Goal: Task Accomplishment & Management: Manage account settings

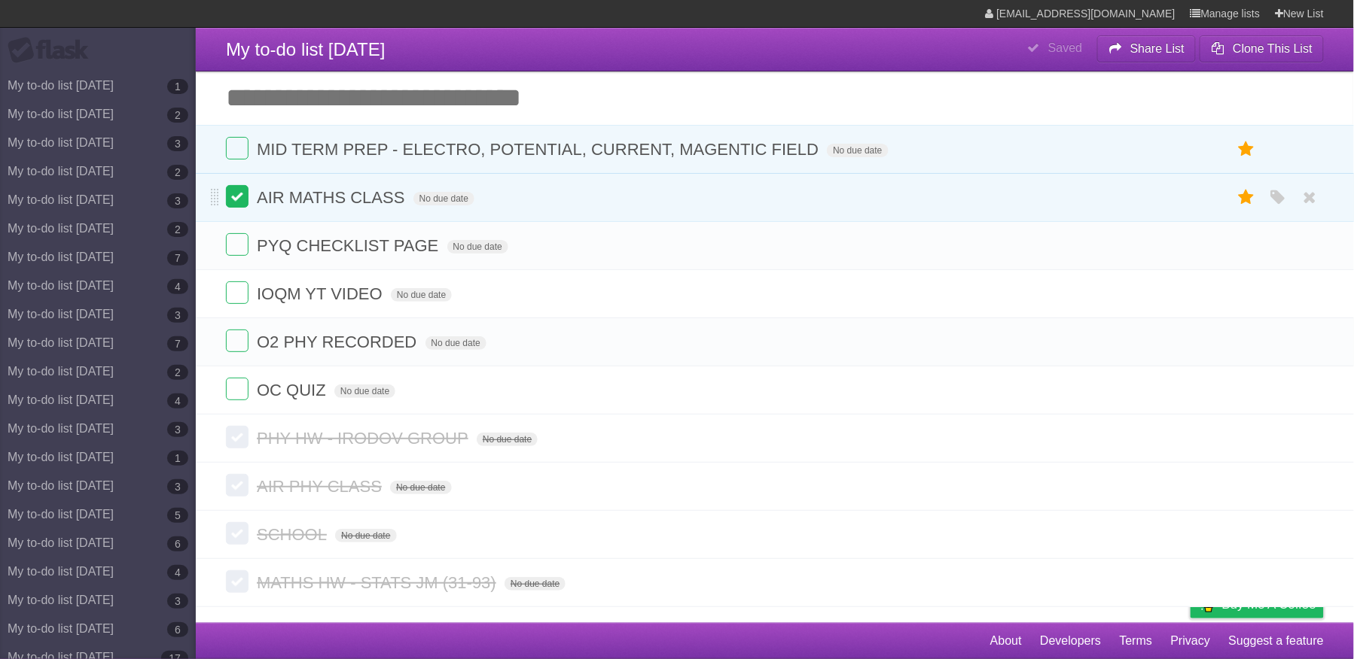
click at [227, 202] on label at bounding box center [237, 196] width 23 height 23
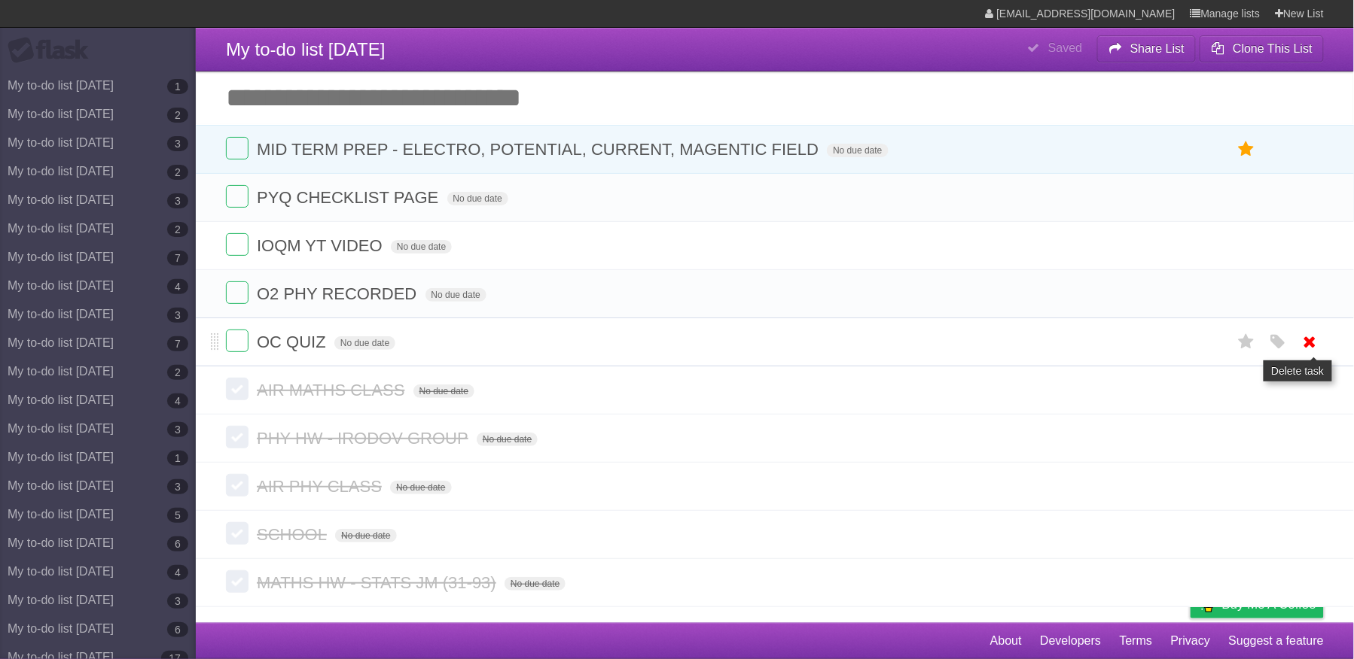
click at [1308, 350] on icon at bounding box center [1309, 342] width 21 height 25
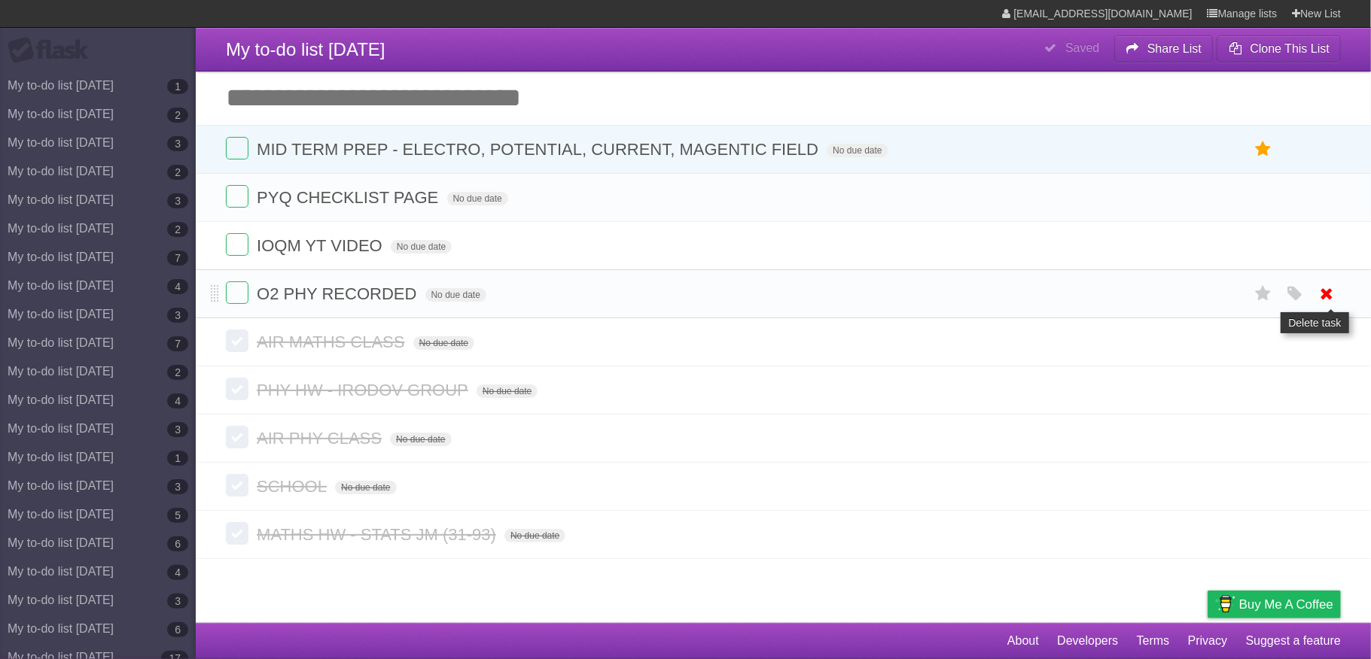
click at [1314, 297] on link at bounding box center [1327, 294] width 29 height 25
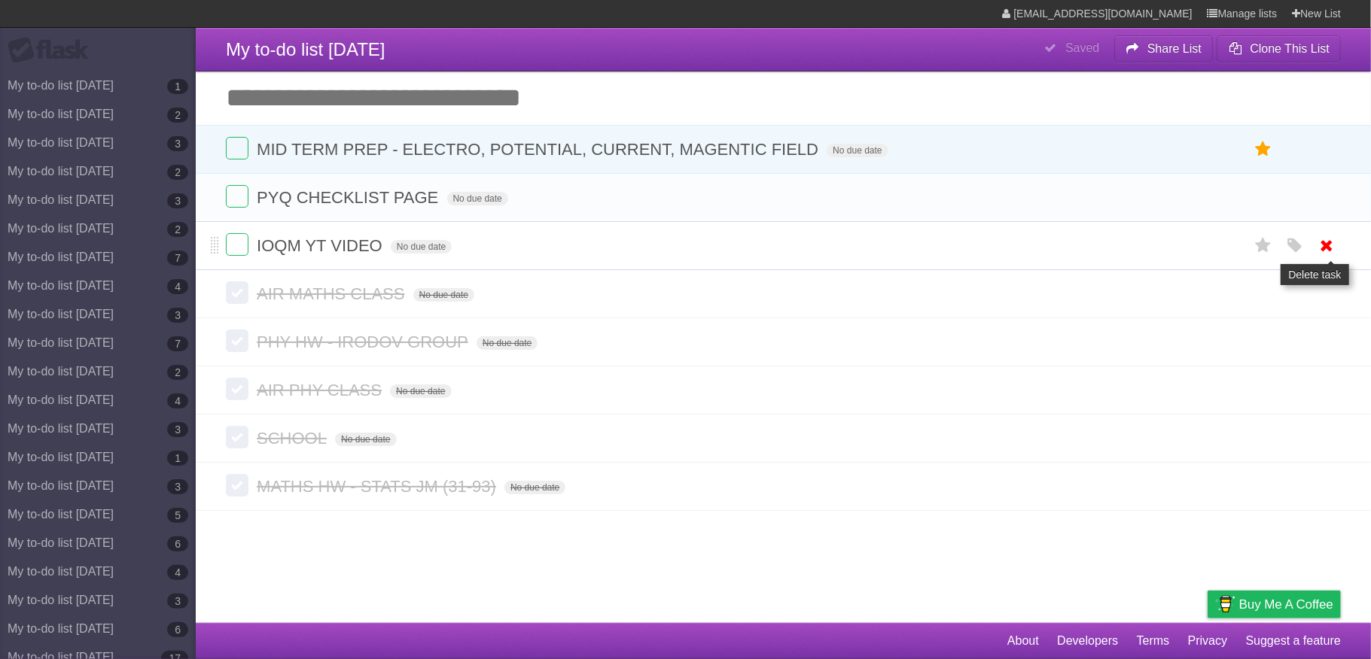
click at [1328, 256] on icon at bounding box center [1327, 245] width 21 height 25
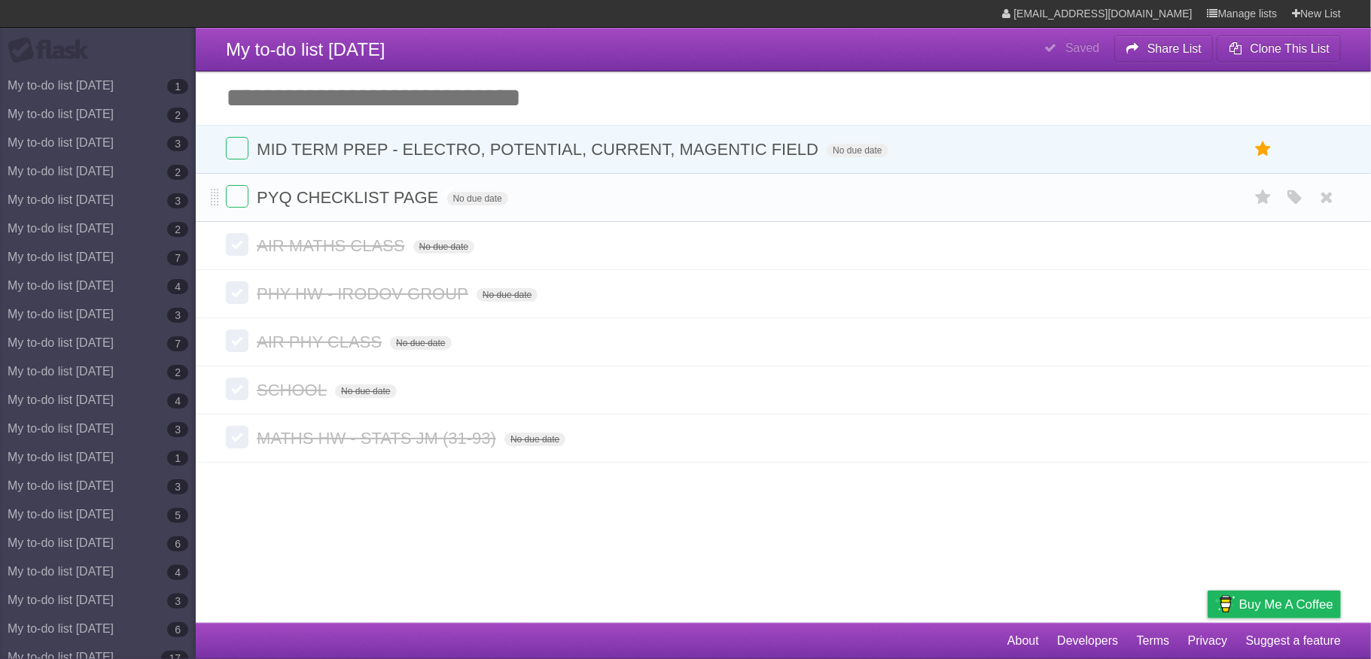
click at [399, 191] on span "PYQ CHECKLIST PAGE" at bounding box center [349, 197] width 185 height 19
click at [1331, 200] on icon at bounding box center [1327, 197] width 21 height 25
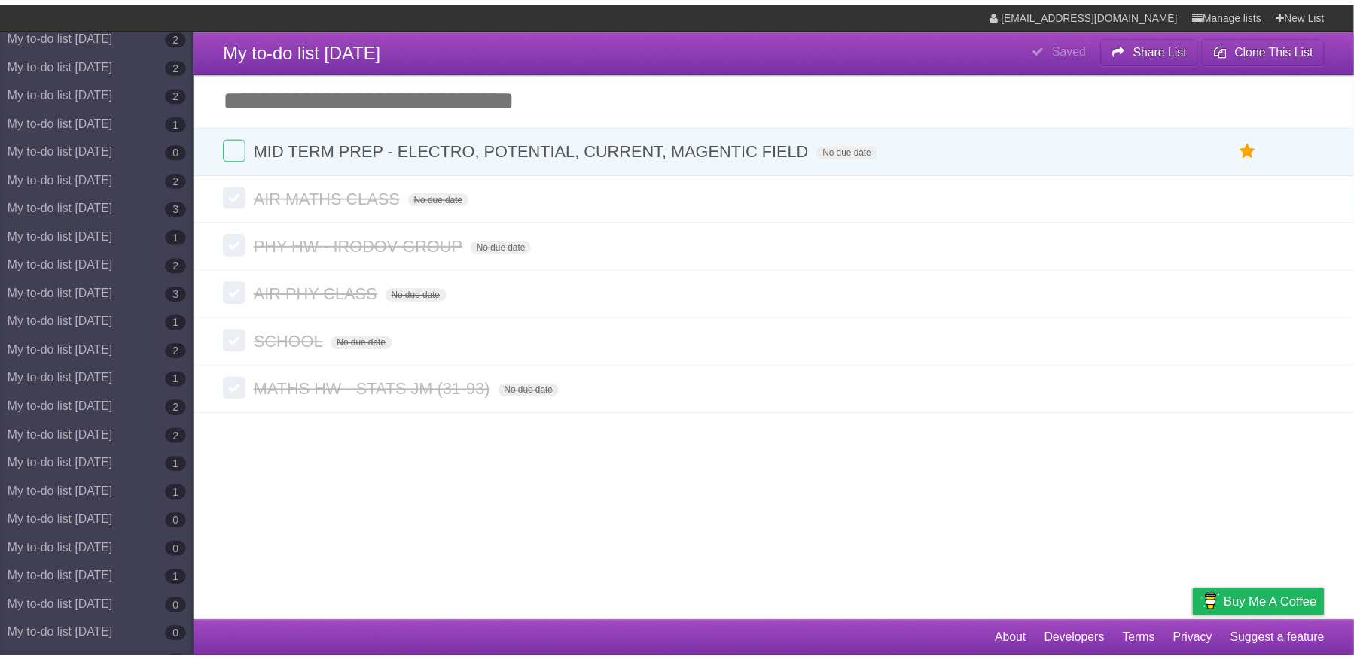
scroll to position [7155, 0]
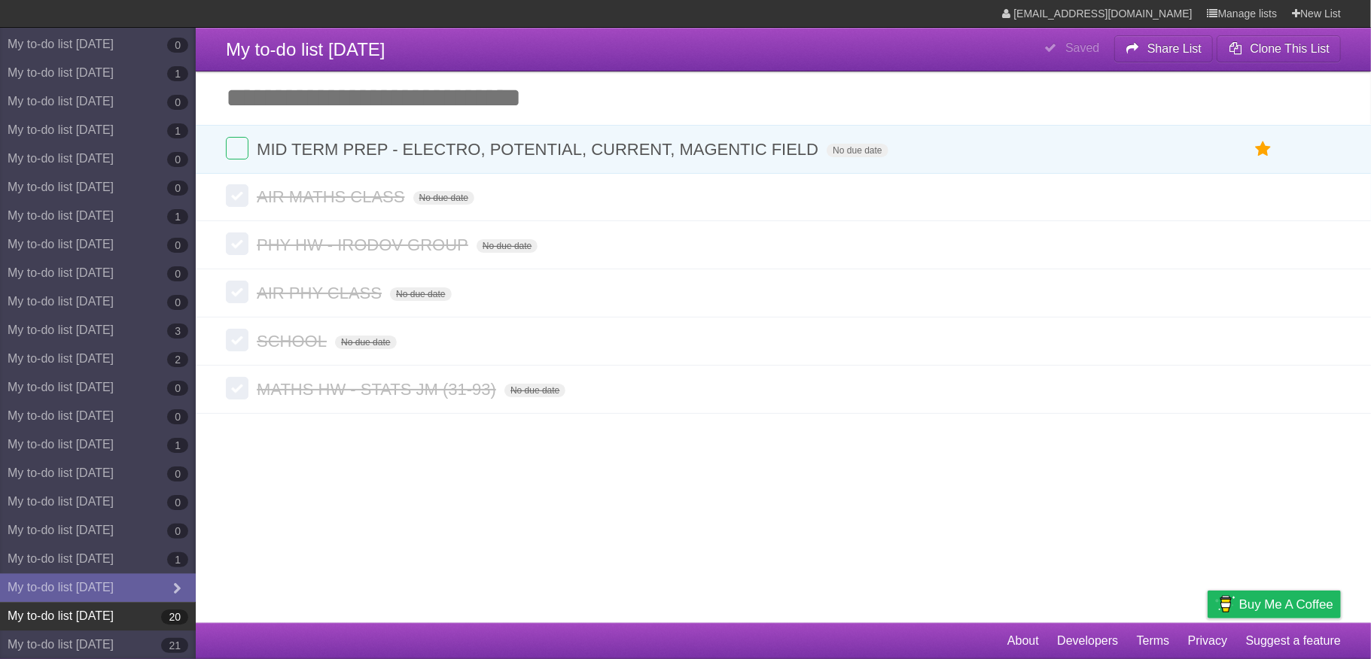
click at [110, 611] on link "My to-do list [DATE] 20" at bounding box center [98, 616] width 196 height 29
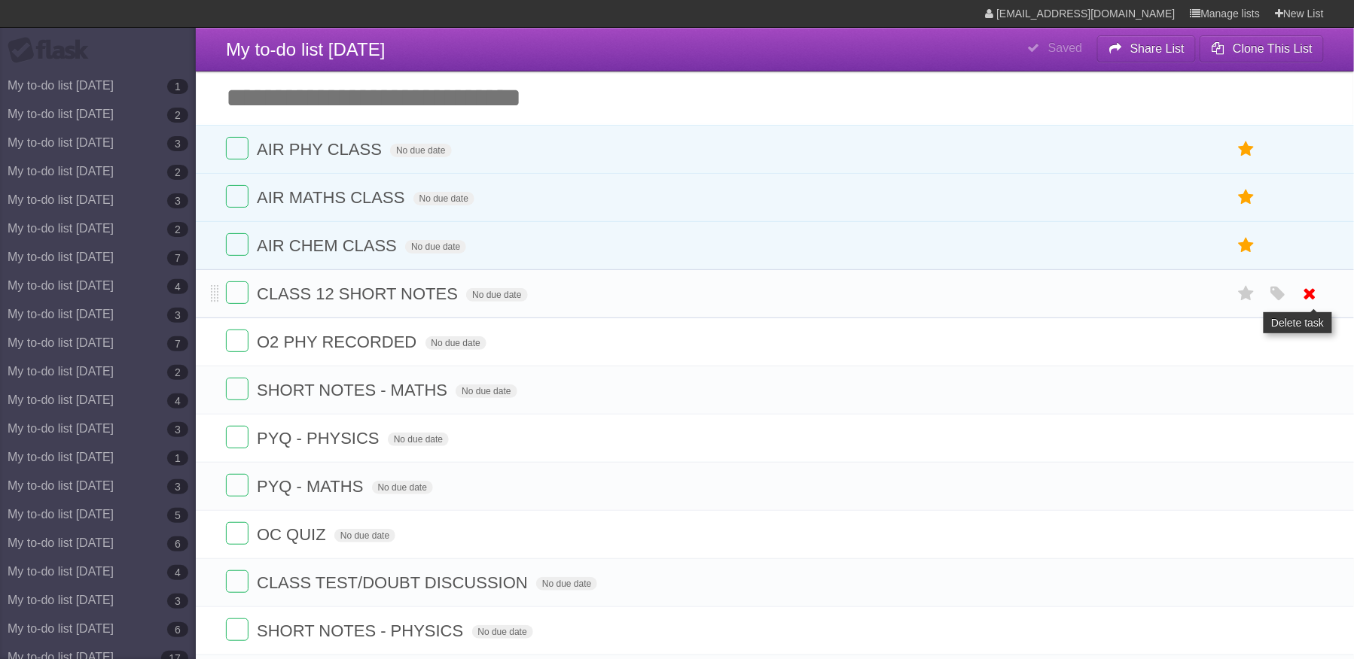
click at [1316, 300] on icon at bounding box center [1309, 294] width 21 height 25
click at [354, 303] on span "CLASS 12 SHORT NOTES" at bounding box center [359, 294] width 205 height 19
type input "**********"
click at [1314, 398] on icon at bounding box center [1309, 390] width 21 height 25
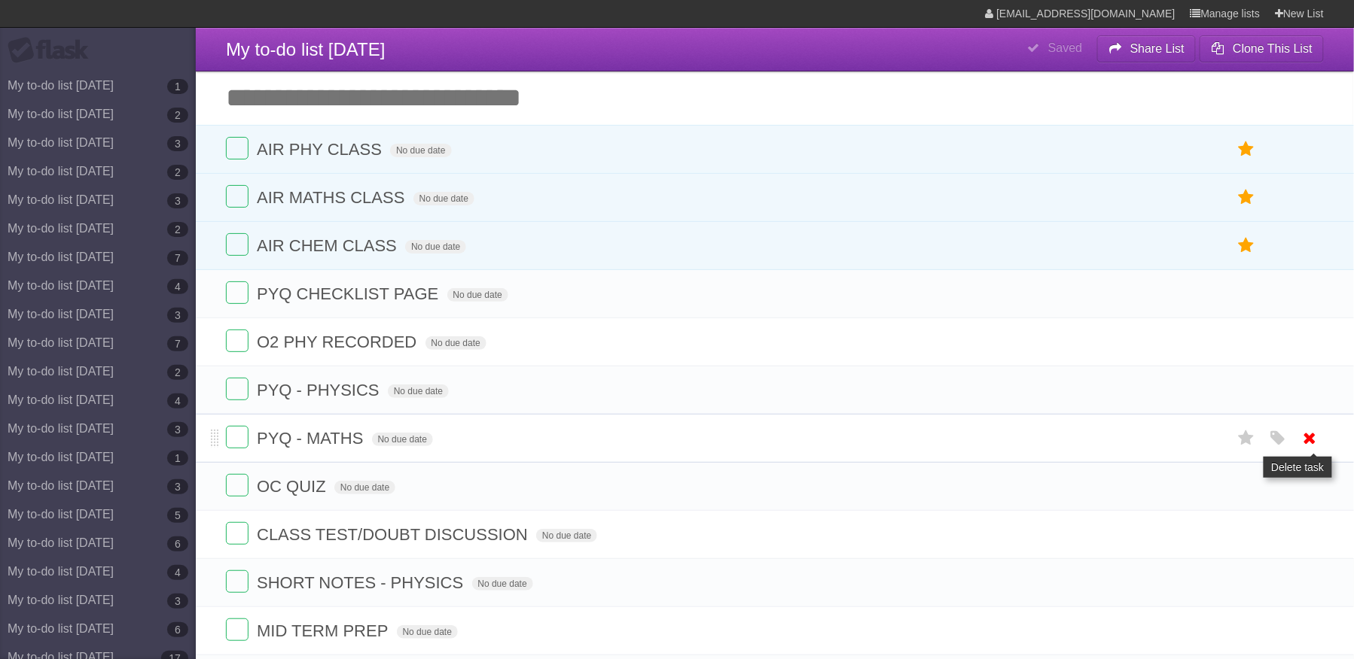
click at [1308, 440] on icon at bounding box center [1309, 438] width 21 height 25
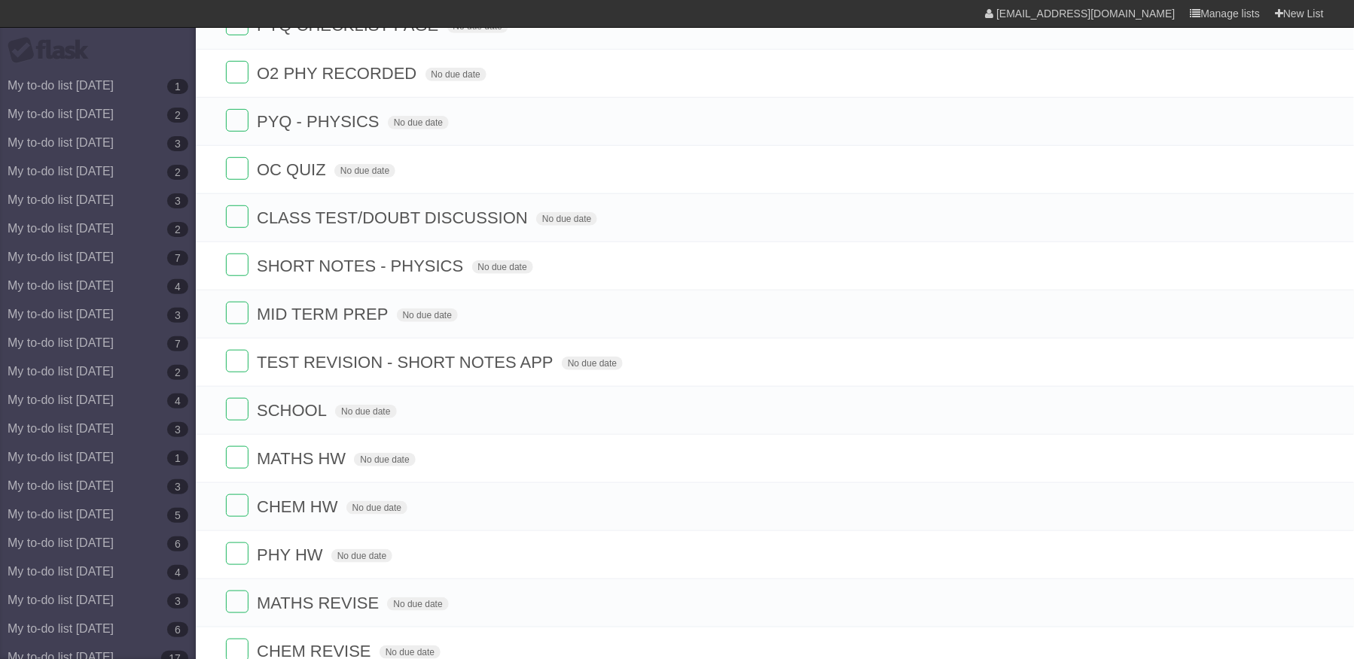
scroll to position [278, 0]
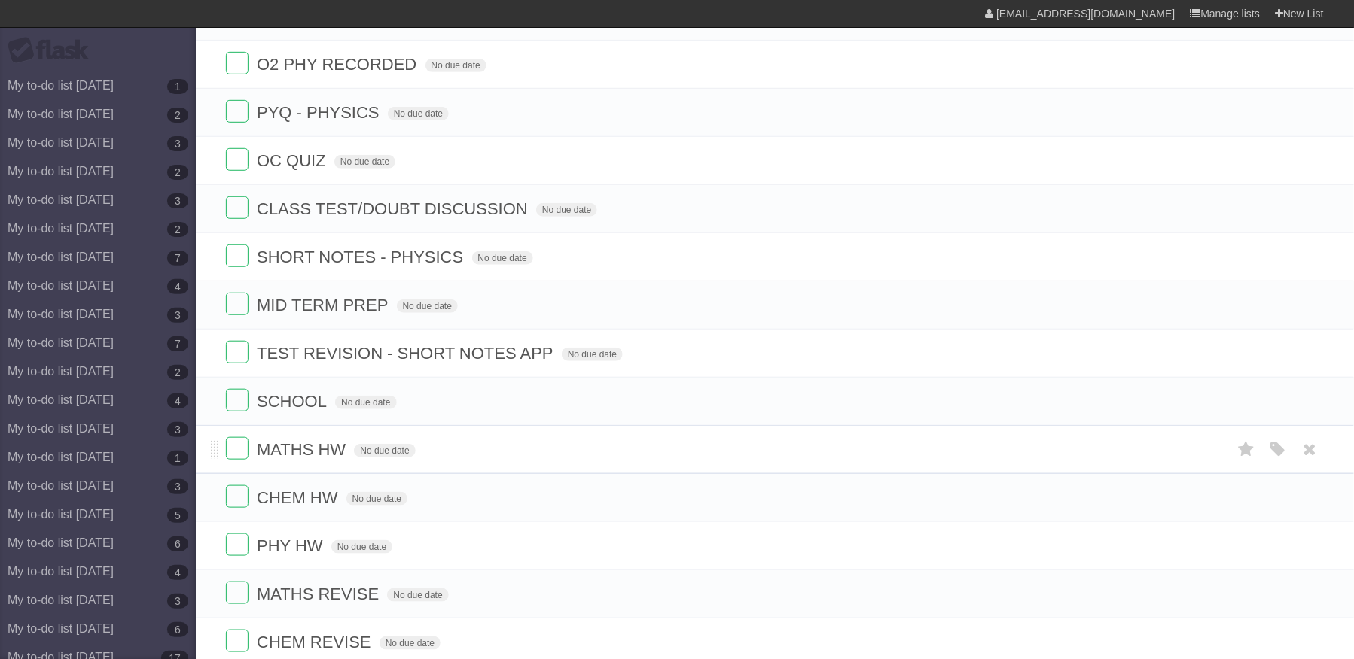
click at [341, 459] on span "MATHS HW" at bounding box center [303, 449] width 93 height 19
type input "**********"
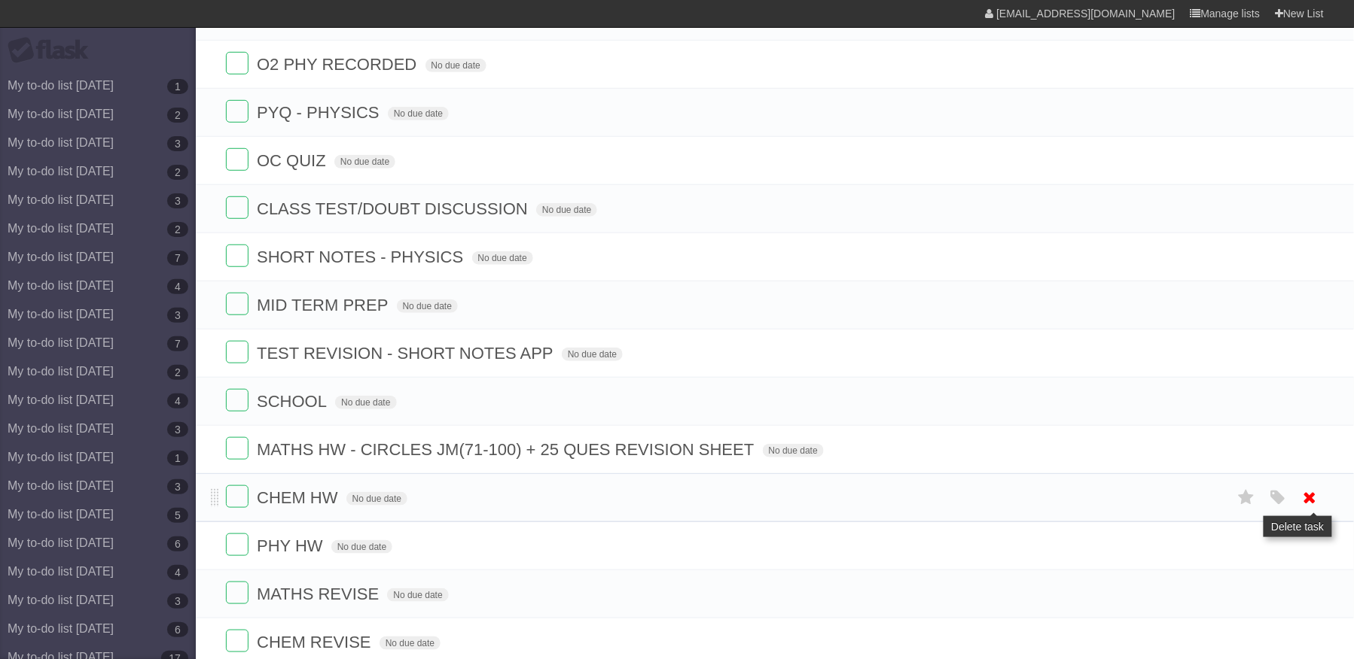
click at [1316, 510] on icon at bounding box center [1309, 498] width 21 height 25
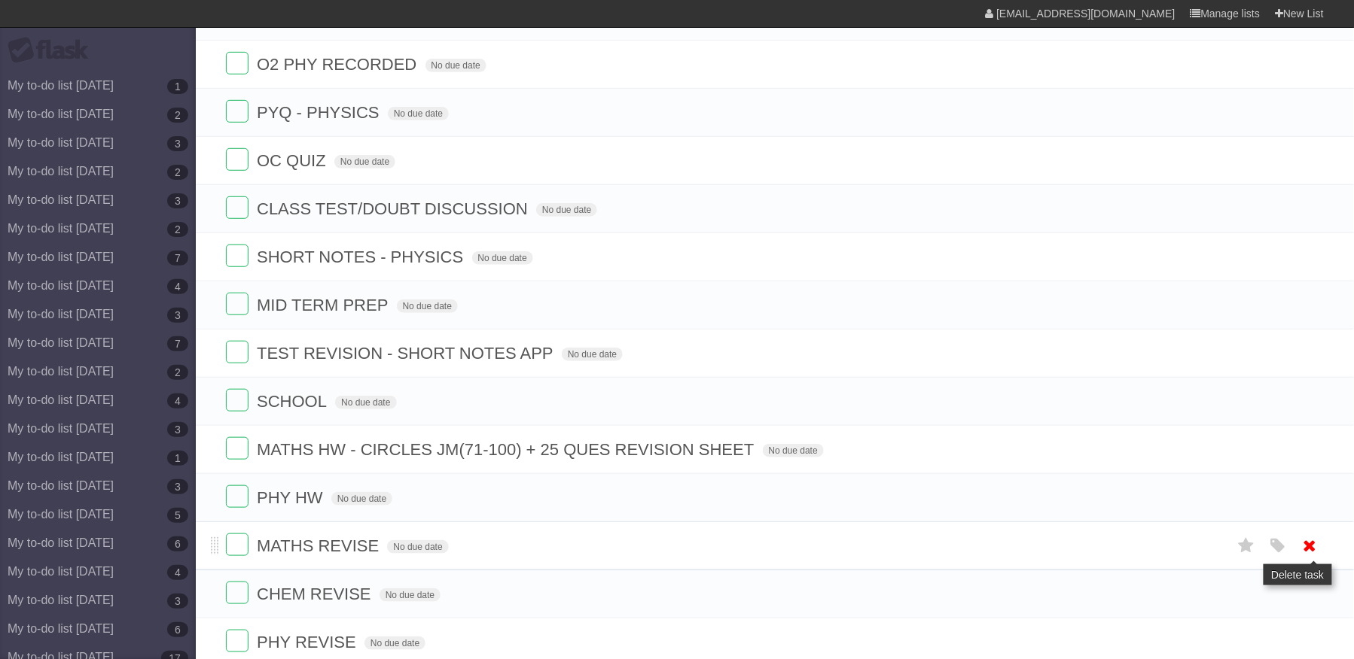
click at [1299, 559] on icon at bounding box center [1309, 546] width 21 height 25
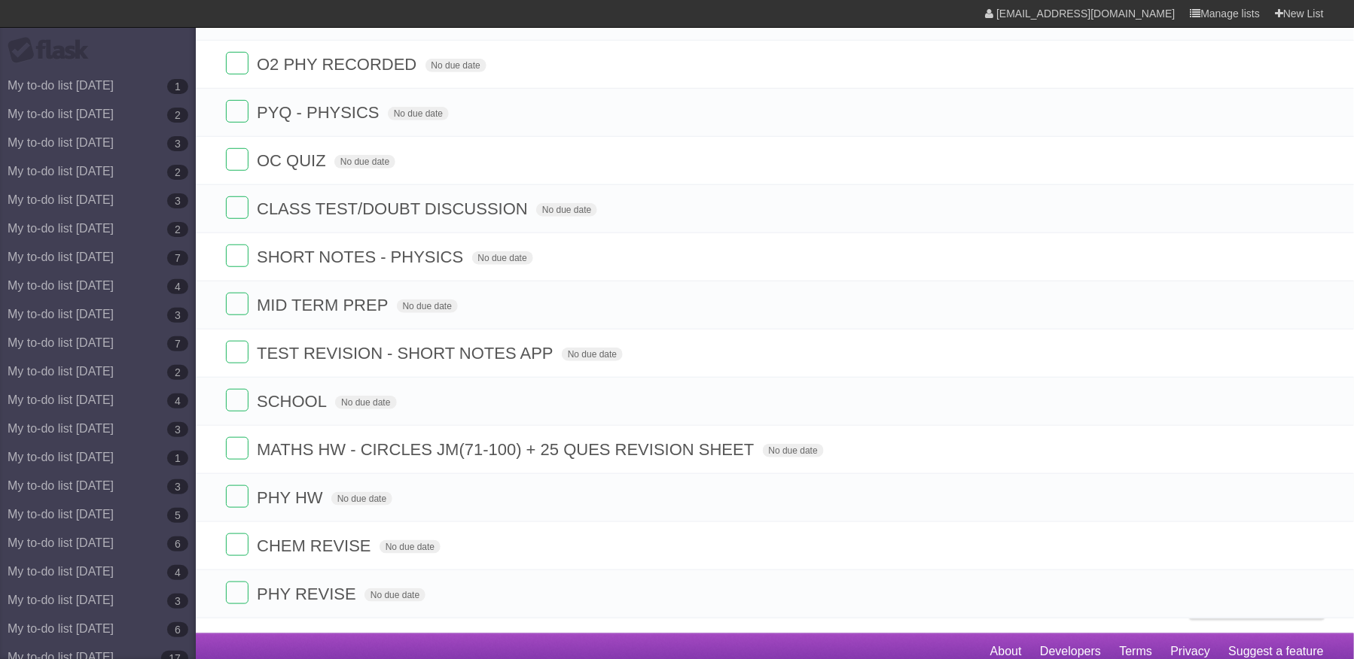
click at [1299, 559] on icon at bounding box center [1309, 546] width 21 height 25
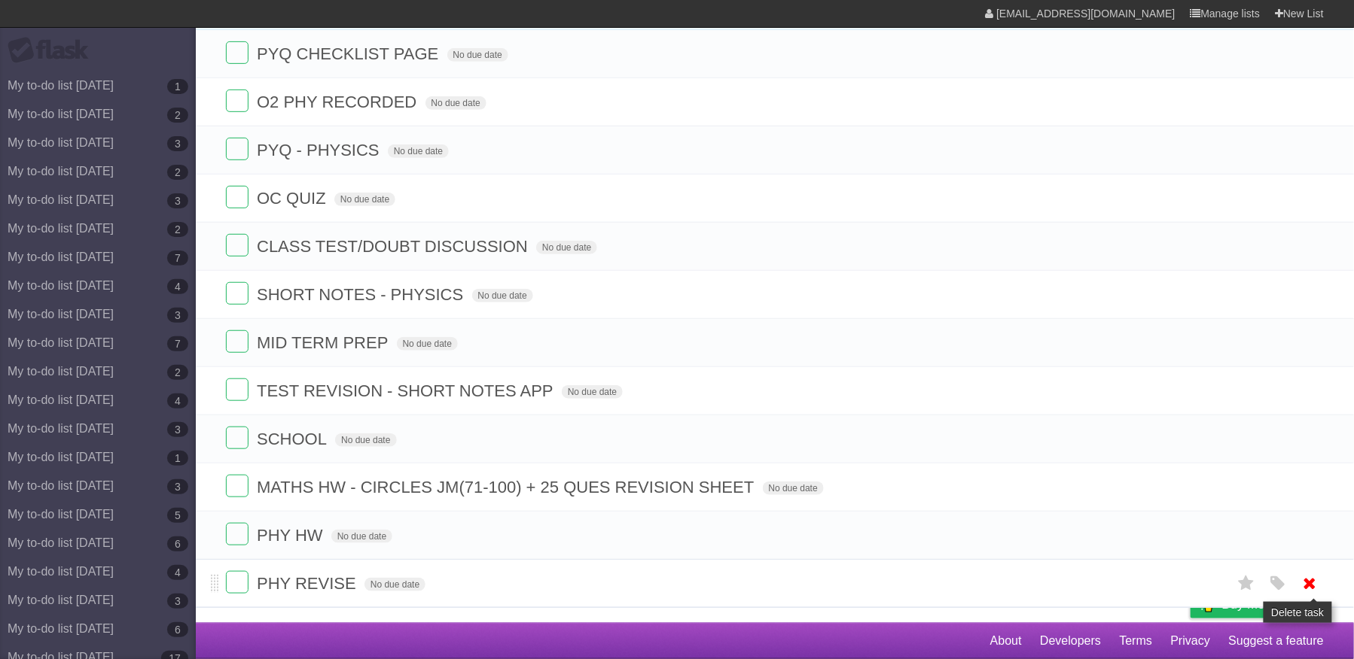
drag, startPoint x: 1322, startPoint y: 566, endPoint x: 1314, endPoint y: 577, distance: 13.0
click at [1322, 566] on li "PHY REVISE No due date White Red Blue Green Purple Orange" at bounding box center [775, 583] width 1158 height 49
click at [1310, 585] on icon at bounding box center [1309, 583] width 21 height 25
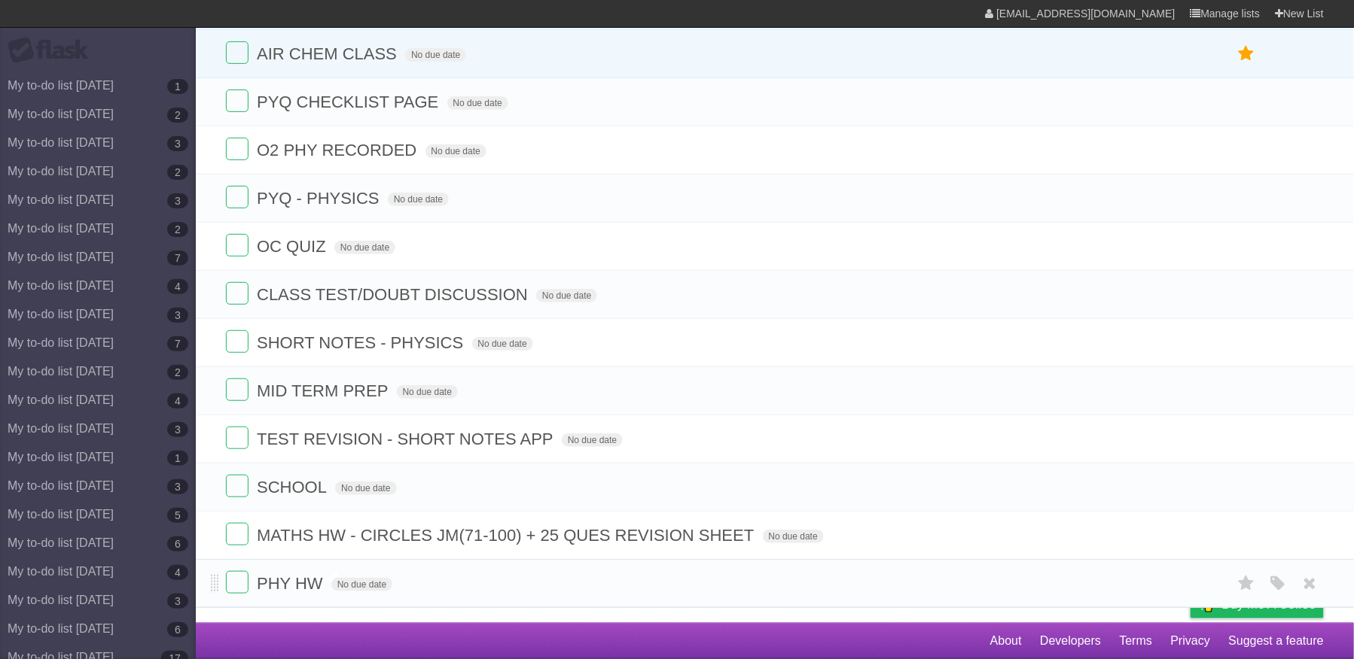
click at [312, 579] on span "PHY HW" at bounding box center [292, 583] width 70 height 19
type input "**********"
click at [1310, 486] on icon at bounding box center [1309, 487] width 21 height 25
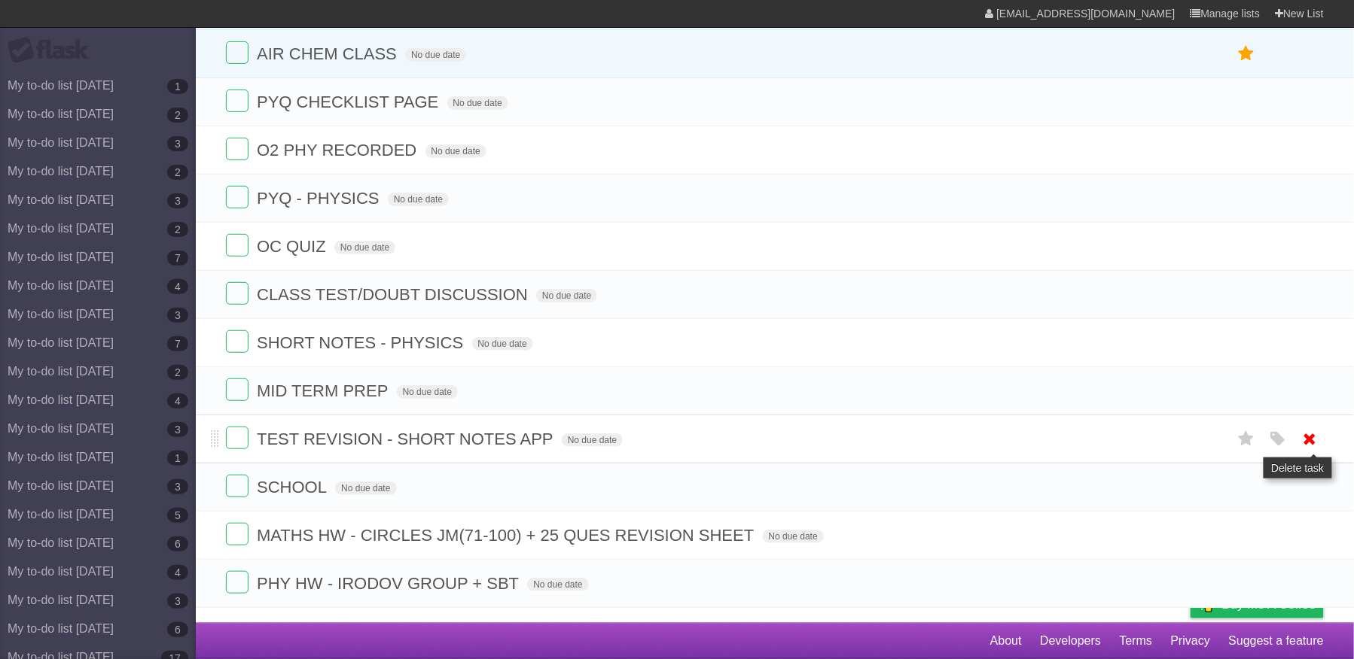
click at [1311, 437] on ul "PYQ CHECKLIST PAGE No due date White Red Blue Green Purple Orange O2 PHY RECORD…" at bounding box center [775, 343] width 1158 height 531
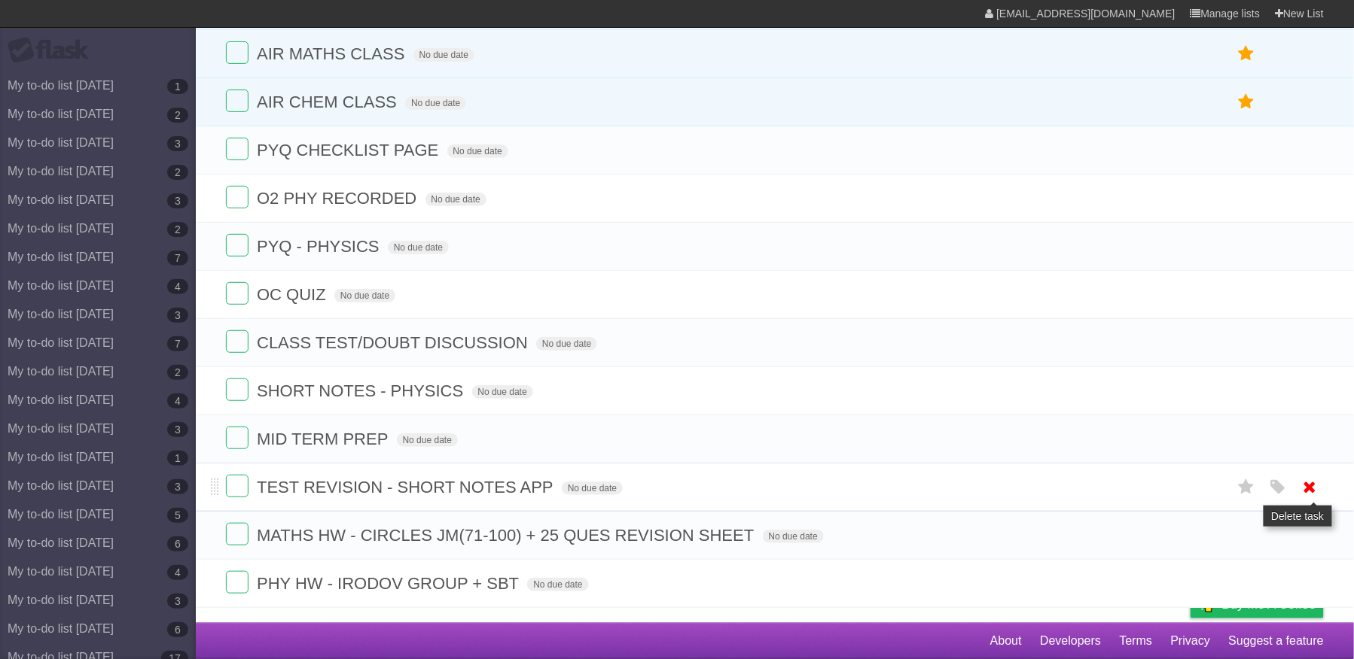
scroll to position [164, 0]
click at [1311, 477] on icon at bounding box center [1309, 487] width 21 height 25
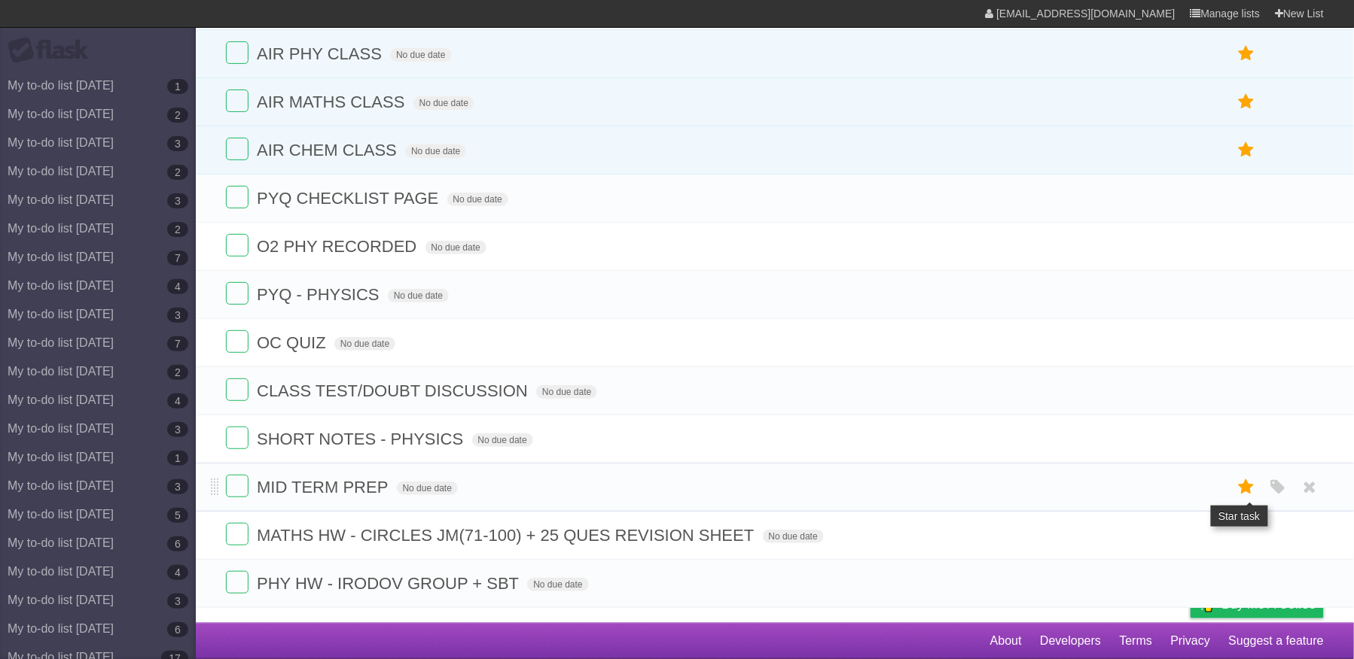
click at [1238, 495] on icon at bounding box center [1245, 487] width 21 height 25
click at [1307, 404] on icon at bounding box center [1309, 391] width 21 height 25
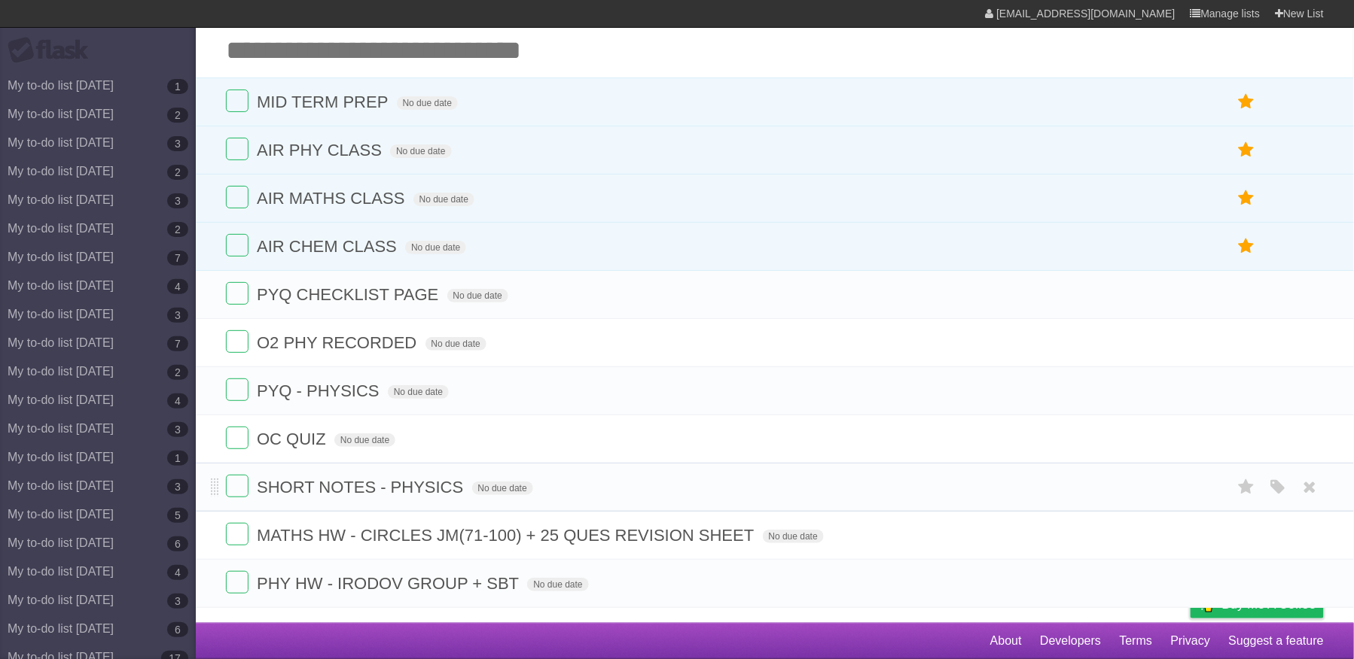
scroll to position [65, 0]
click at [1302, 483] on icon at bounding box center [1309, 487] width 21 height 25
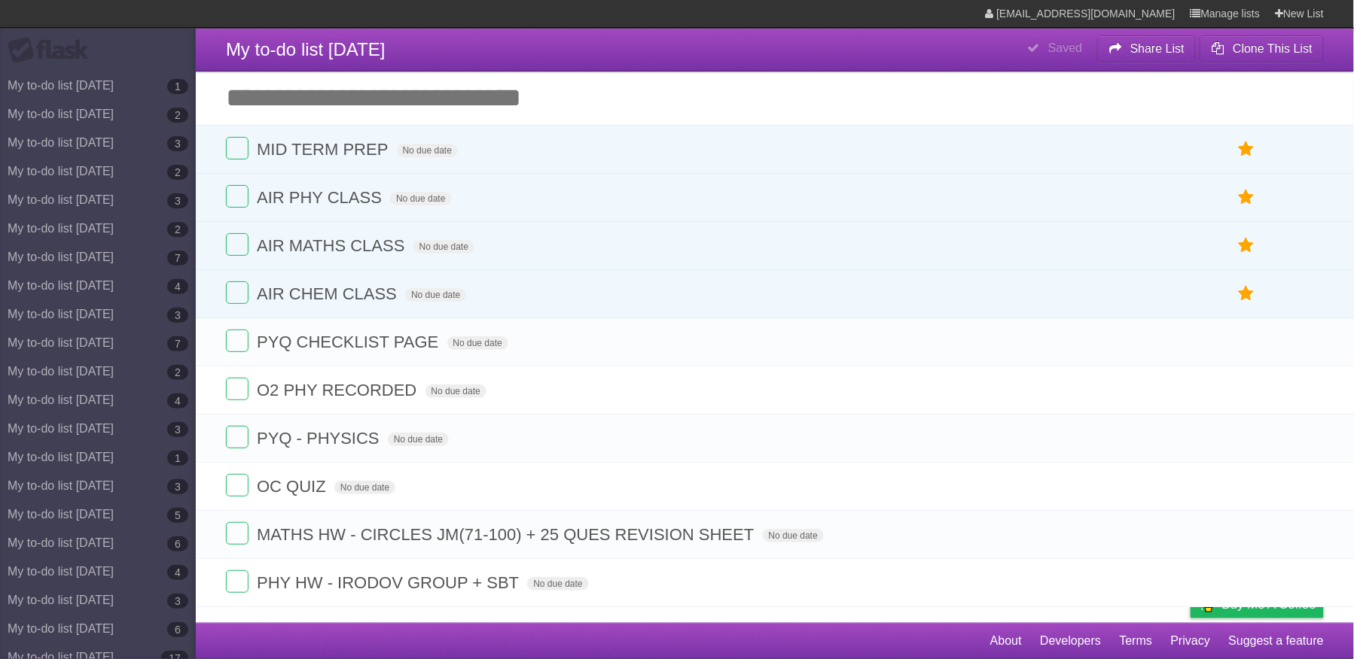
scroll to position [0, 0]
click at [575, 97] on input "Add another task" at bounding box center [775, 98] width 1158 height 53
type input "**********"
click input "*********" at bounding box center [0, 0] width 0 height 0
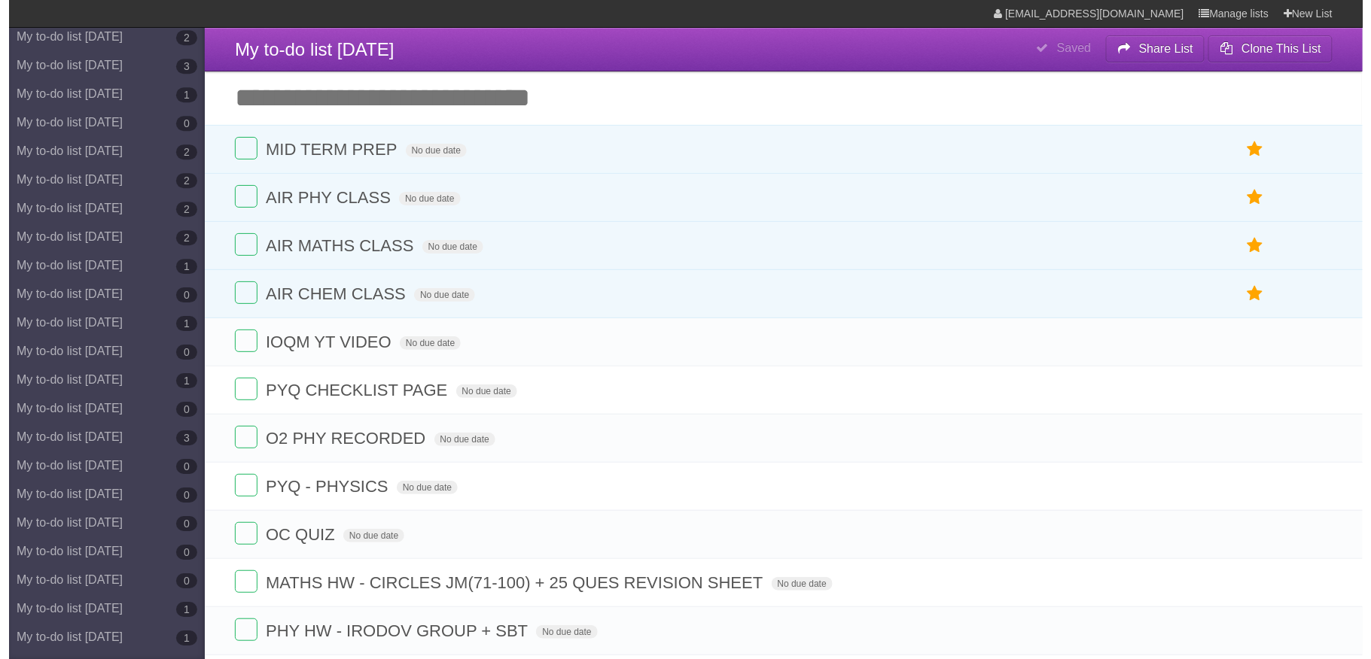
scroll to position [7155, 0]
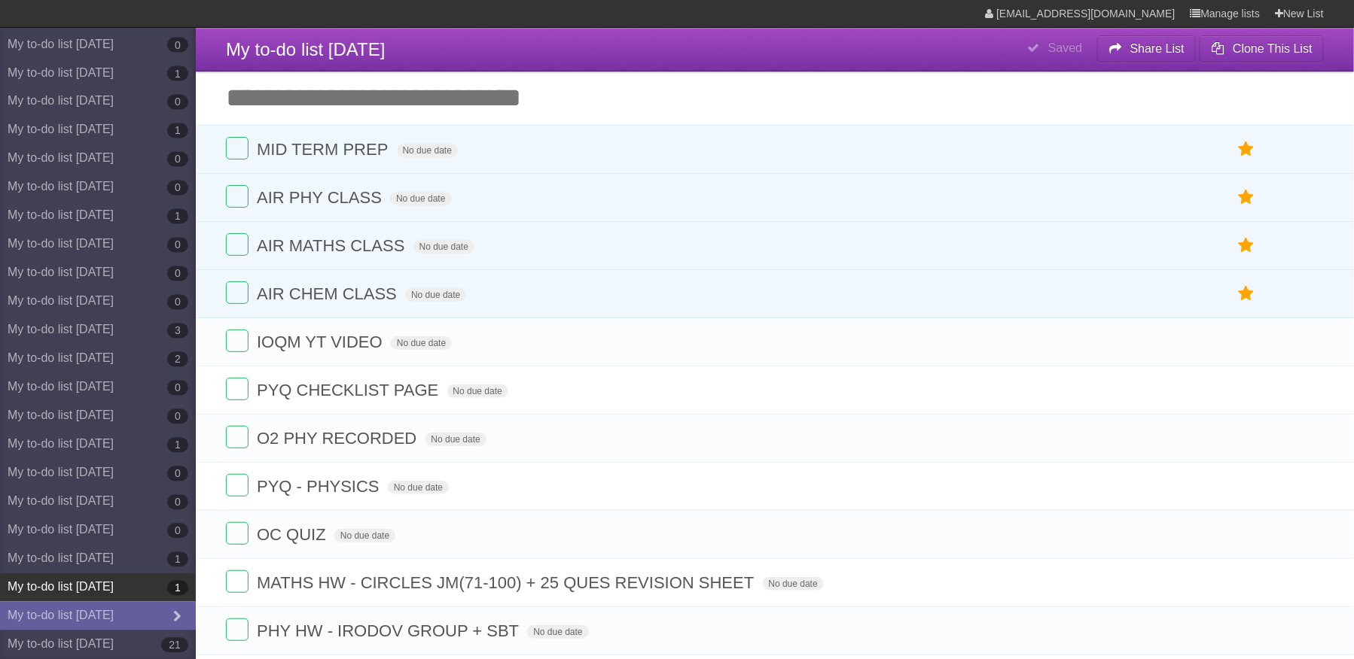
click at [149, 574] on link "My to-do list [DATE] 1" at bounding box center [98, 588] width 196 height 29
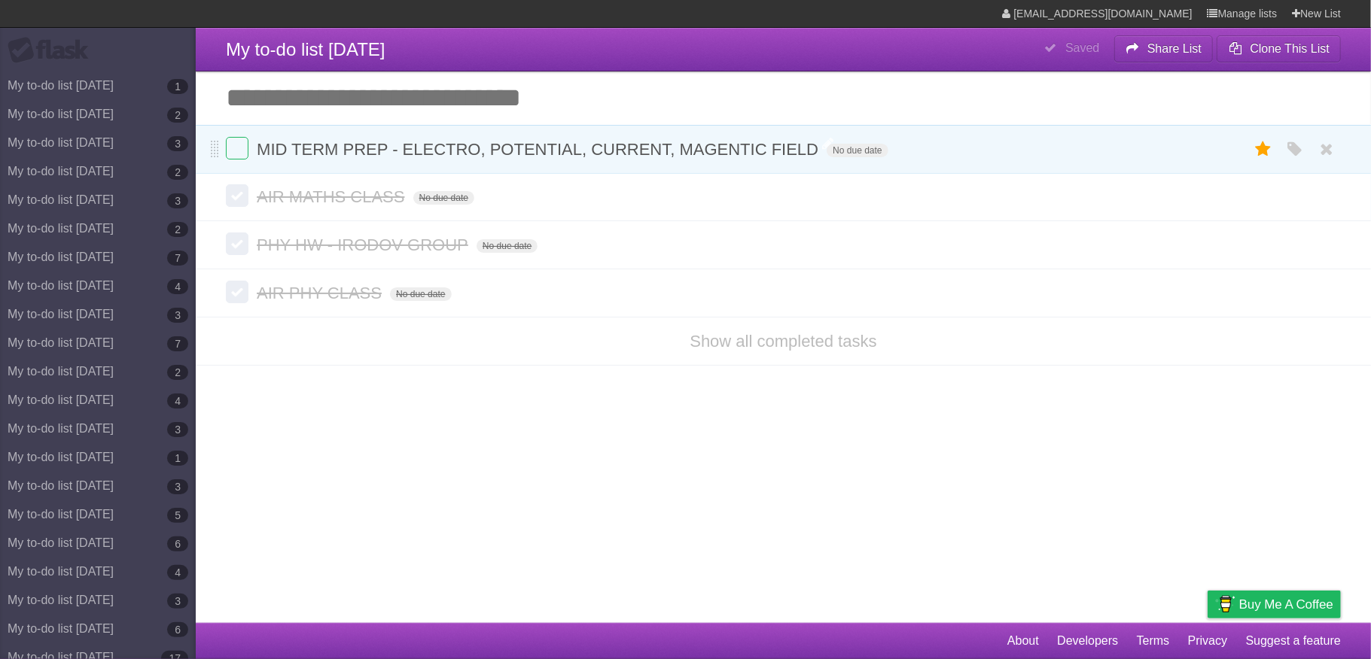
click at [745, 152] on span "MID TERM PREP - ELECTRO, POTENTIAL, CURRENT, MAGENTIC FIELD" at bounding box center [539, 149] width 565 height 19
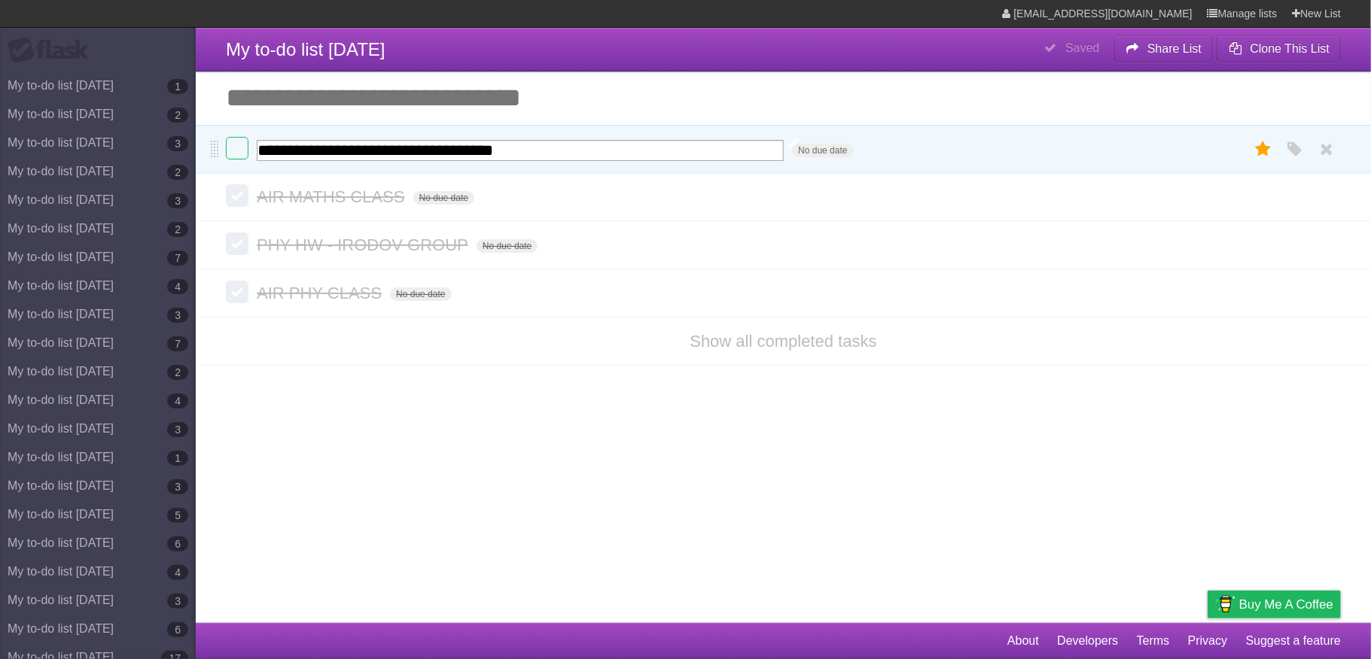
type input "**********"
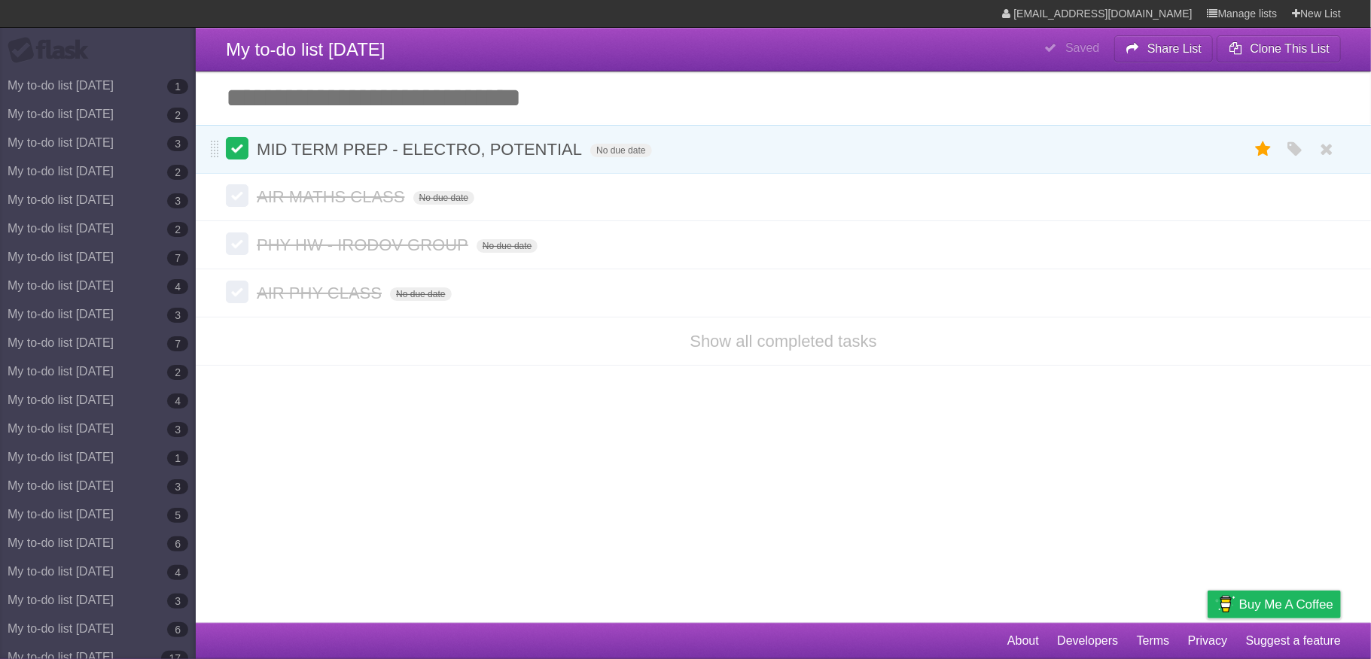
click at [245, 151] on label at bounding box center [237, 148] width 23 height 23
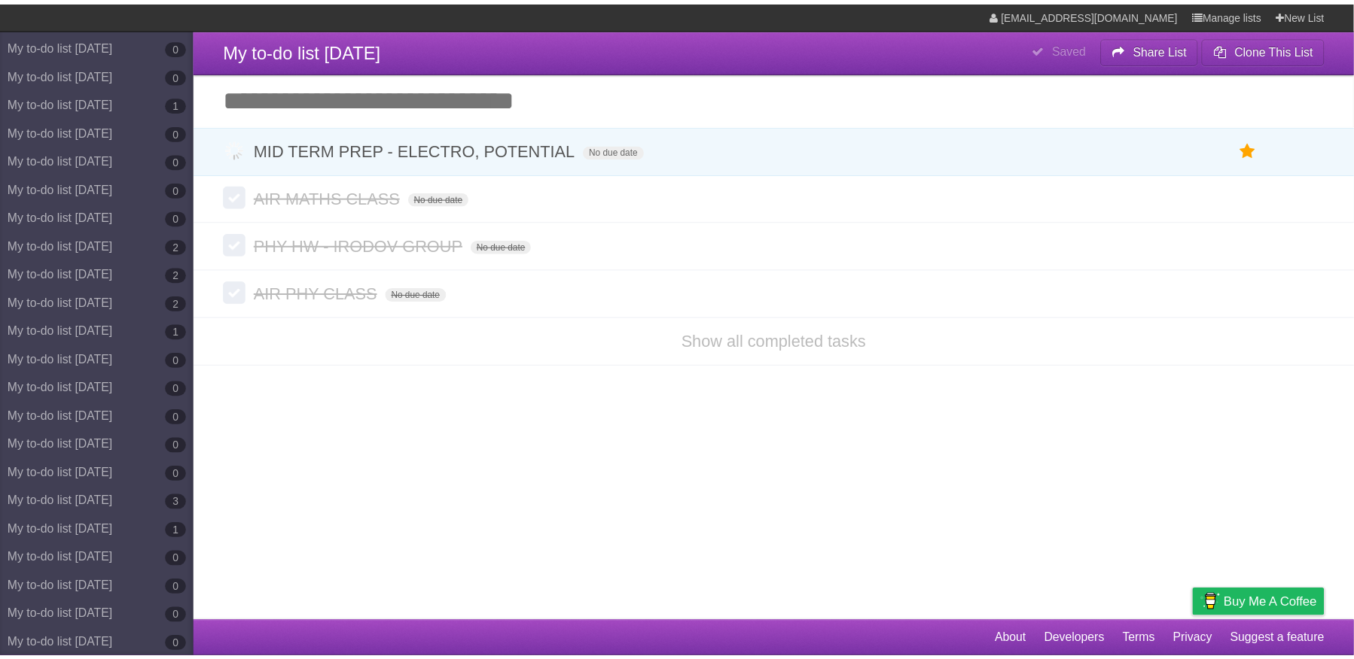
scroll to position [7155, 0]
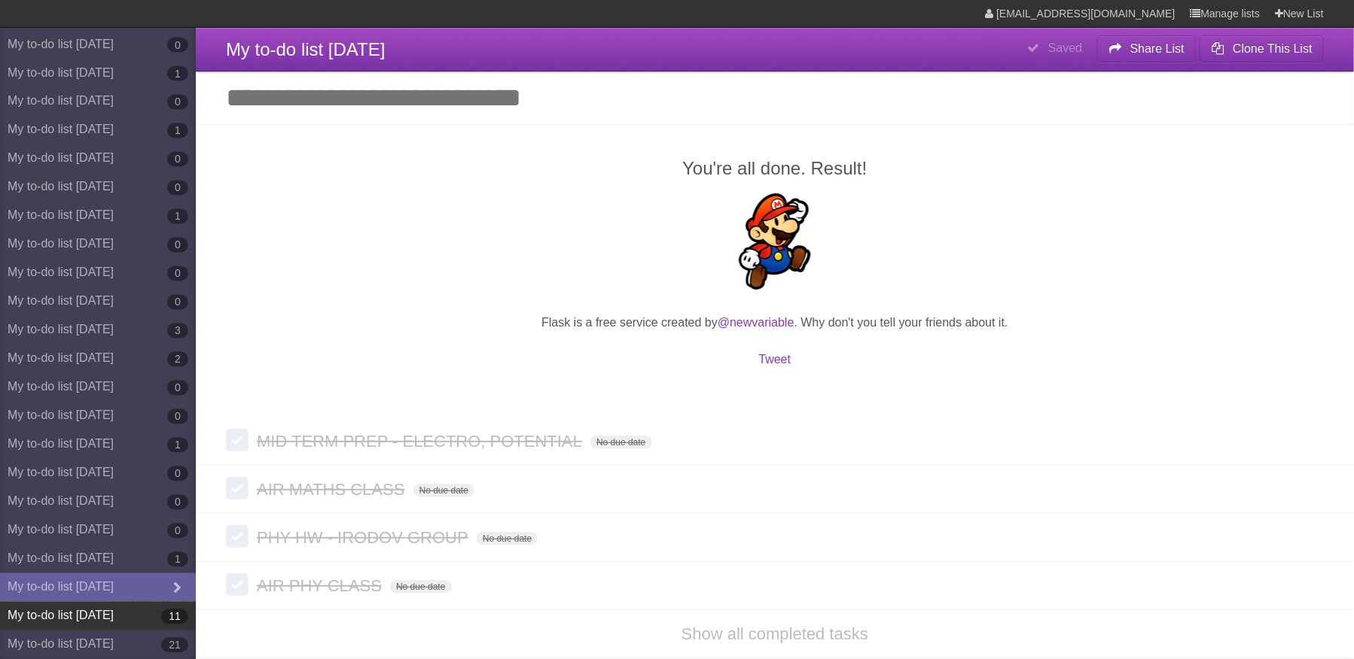
click at [129, 609] on link "My to-do list [DATE] 11" at bounding box center [98, 616] width 196 height 29
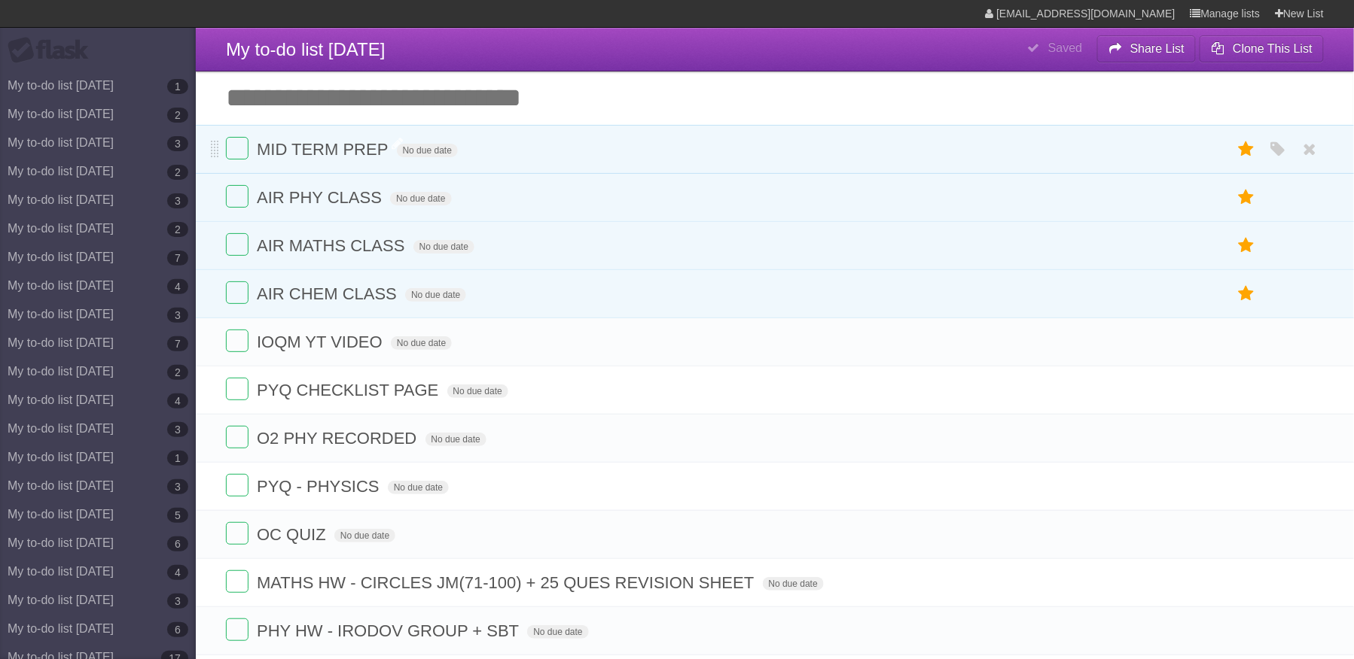
click at [377, 146] on span "MID TERM PREP" at bounding box center [324, 149] width 135 height 19
type input "**********"
